Goal: Task Accomplishment & Management: Complete application form

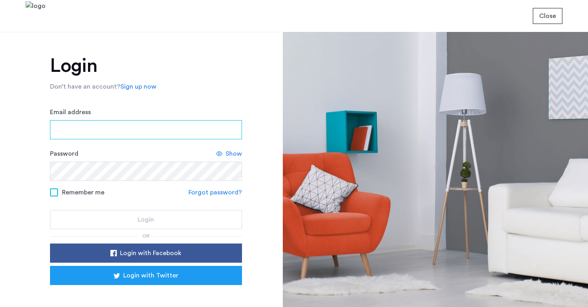
click at [144, 127] on input "Email address" at bounding box center [146, 129] width 192 height 19
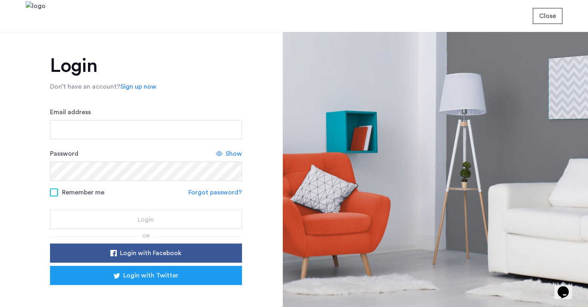
click at [129, 156] on div "Password Show" at bounding box center [146, 165] width 192 height 32
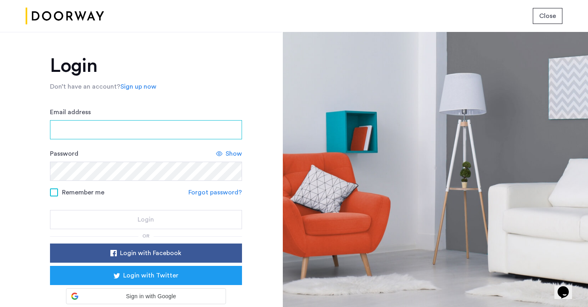
click at [126, 134] on input "Email address" at bounding box center [146, 129] width 192 height 19
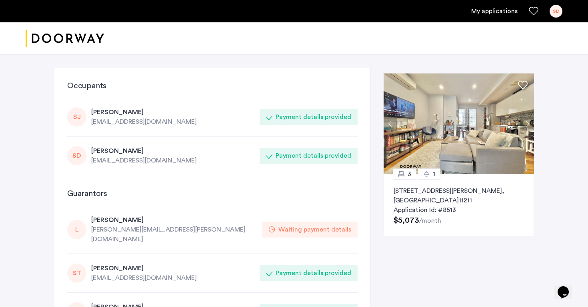
click at [126, 165] on div "[EMAIL_ADDRESS][DOMAIN_NAME]" at bounding box center [172, 161] width 163 height 10
click at [489, 12] on link "My applications" at bounding box center [494, 11] width 46 height 10
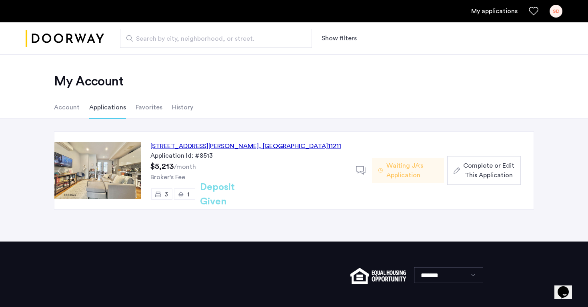
click at [488, 182] on button "Complete or Edit This Application" at bounding box center [484, 170] width 74 height 29
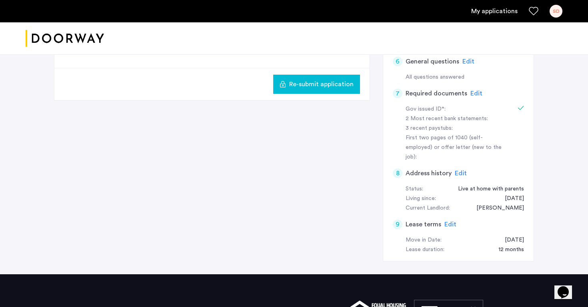
scroll to position [283, 0]
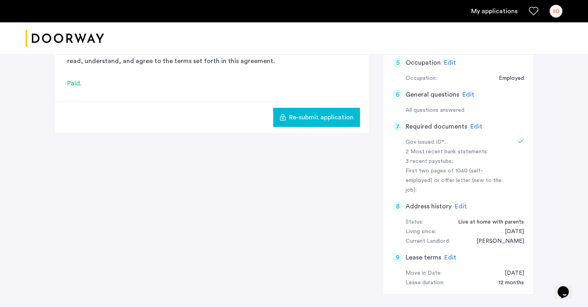
click at [470, 127] on span "Edit" at bounding box center [476, 127] width 12 height 6
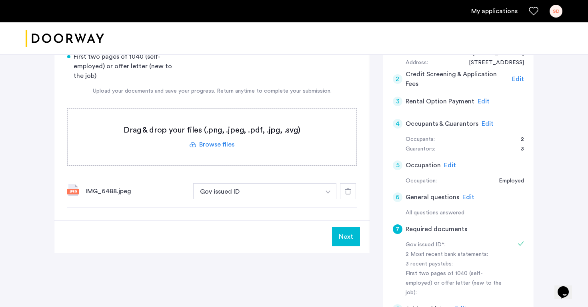
scroll to position [164, 0]
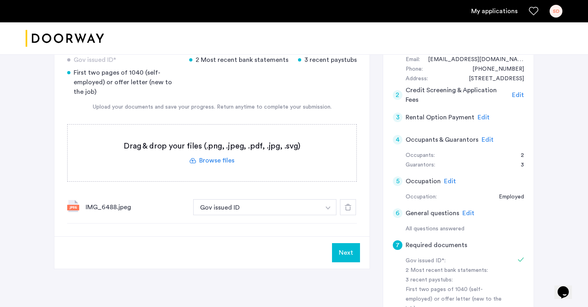
click at [209, 165] on label at bounding box center [212, 153] width 289 height 57
click at [0, 0] on input "file" at bounding box center [0, 0] width 0 height 0
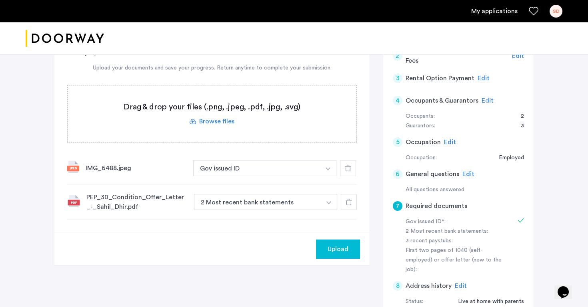
scroll to position [204, 0]
click at [223, 122] on label at bounding box center [212, 113] width 289 height 57
click at [0, 0] on input "file" at bounding box center [0, 0] width 0 height 0
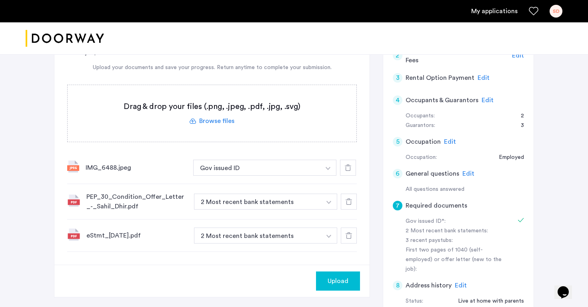
click at [229, 124] on label at bounding box center [212, 113] width 289 height 57
click at [0, 0] on input "file" at bounding box center [0, 0] width 0 height 0
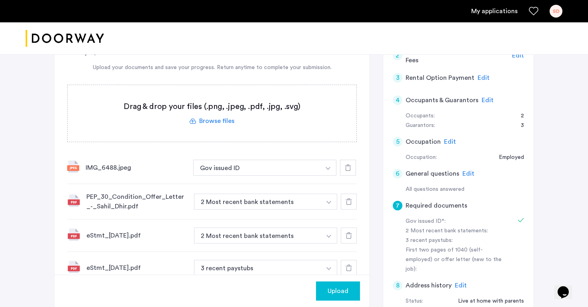
click at [343, 287] on span "Upload" at bounding box center [337, 292] width 21 height 10
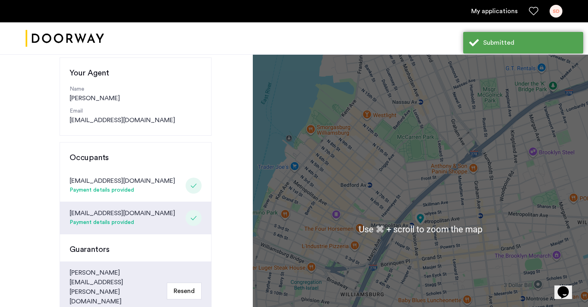
scroll to position [53, 0]
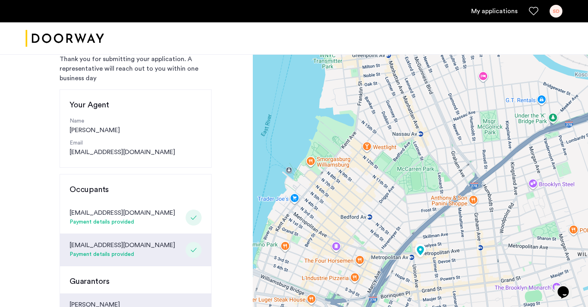
click at [488, 17] on ul "My applications SD" at bounding box center [294, 11] width 536 height 13
click at [490, 6] on ul "My applications SD" at bounding box center [294, 11] width 536 height 13
click at [490, 9] on link "My applications" at bounding box center [494, 11] width 46 height 10
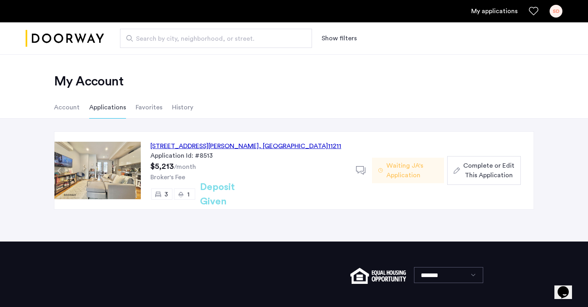
click at [474, 167] on span "Complete or Edit This Application" at bounding box center [488, 170] width 51 height 19
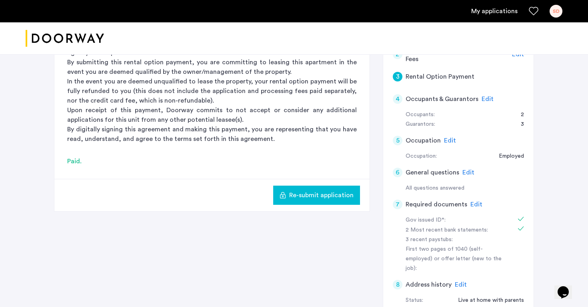
scroll to position [205, 0]
click at [475, 206] on span "Edit" at bounding box center [476, 204] width 12 height 6
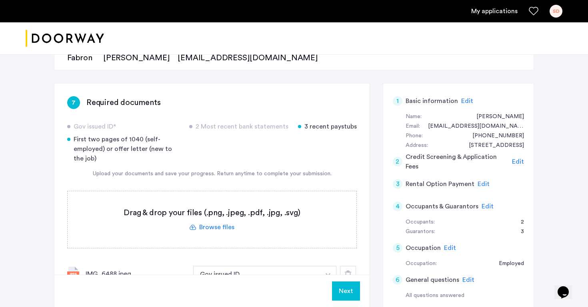
scroll to position [0, 0]
